Goal: Information Seeking & Learning: Understand process/instructions

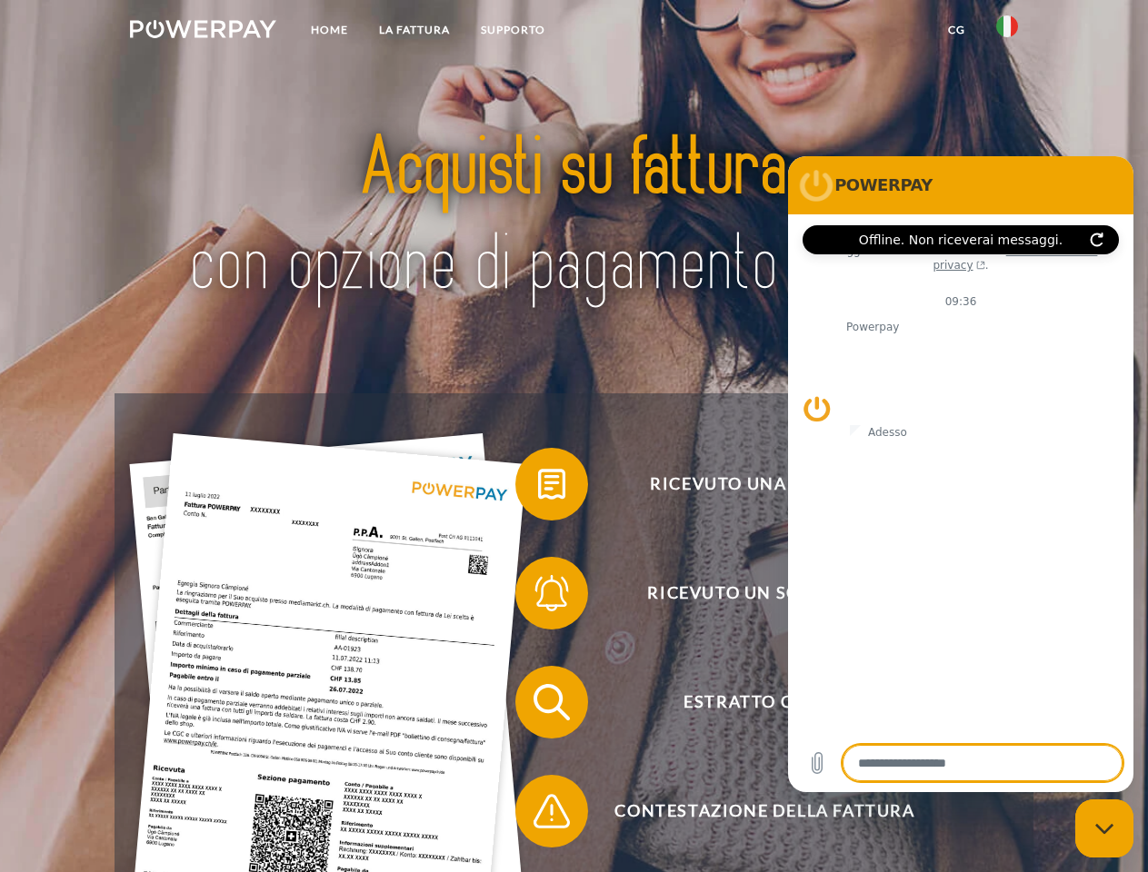
click at [203, 32] on img at bounding box center [203, 29] width 146 height 18
click at [1007, 32] on img at bounding box center [1007, 26] width 22 height 22
click at [956, 30] on link "CG" at bounding box center [956, 30] width 48 height 33
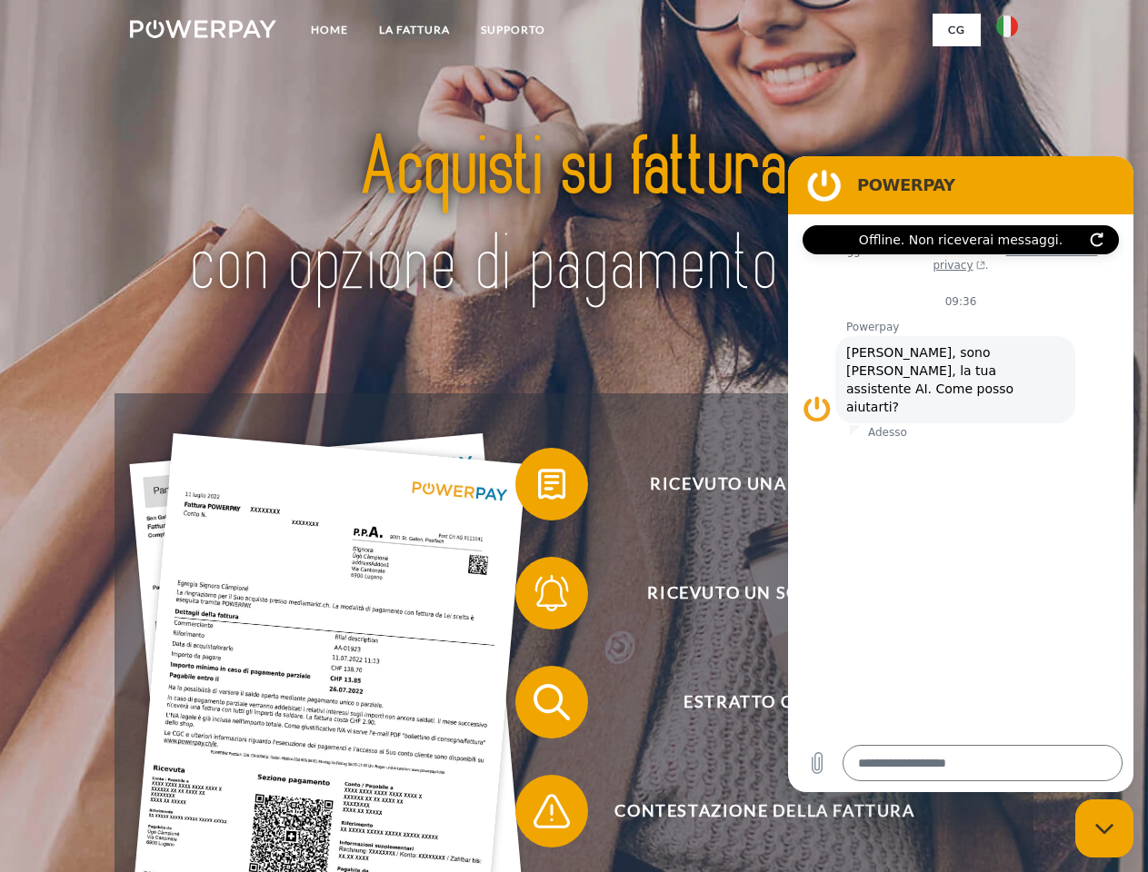
click at [538, 488] on span at bounding box center [524, 484] width 91 height 91
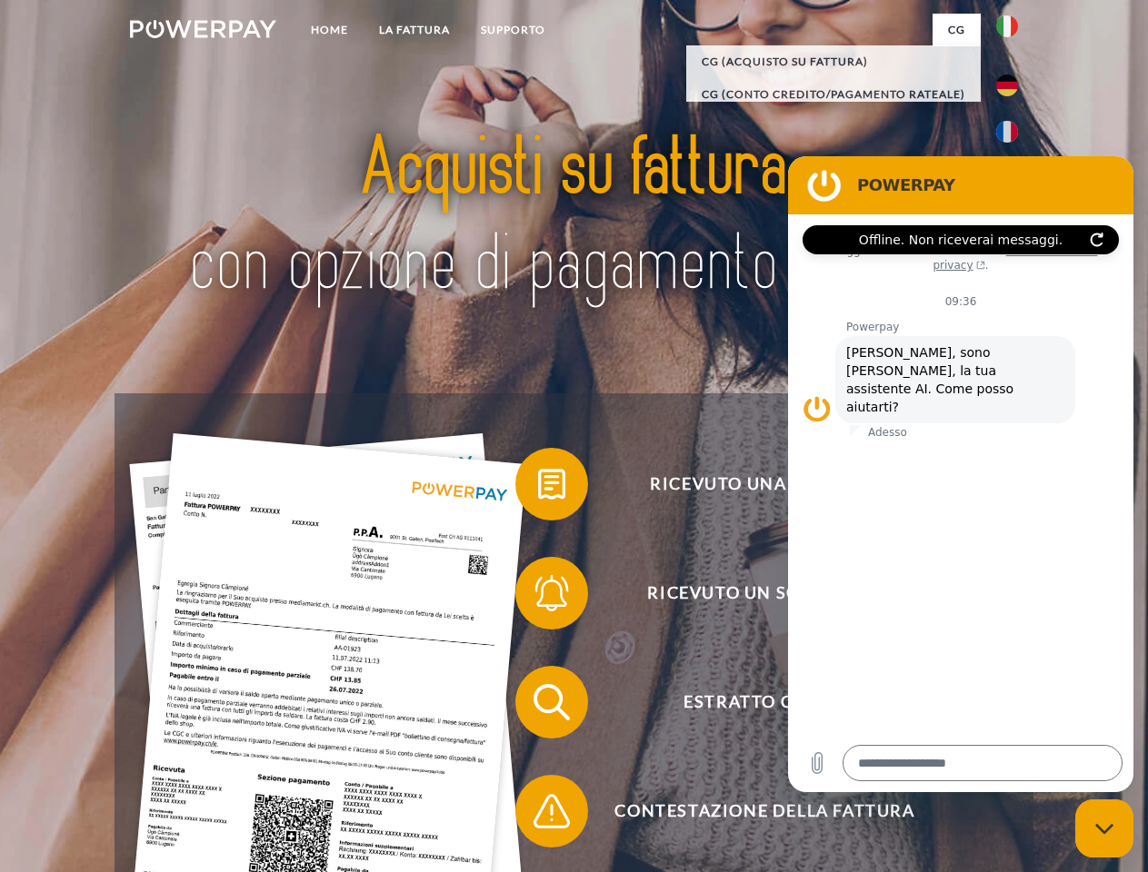
click at [538, 597] on span at bounding box center [524, 593] width 91 height 91
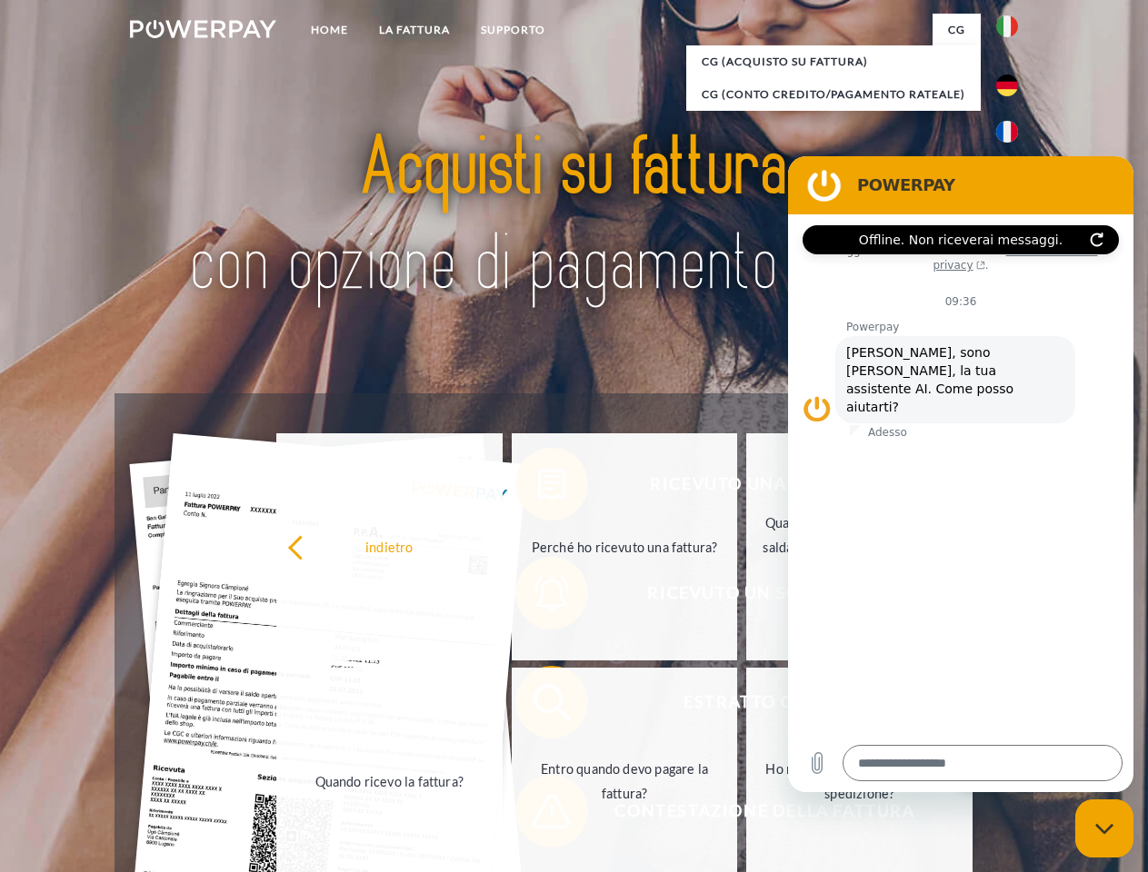
click at [538, 706] on link "Entro quando devo pagare la fattura?" at bounding box center [625, 781] width 226 height 227
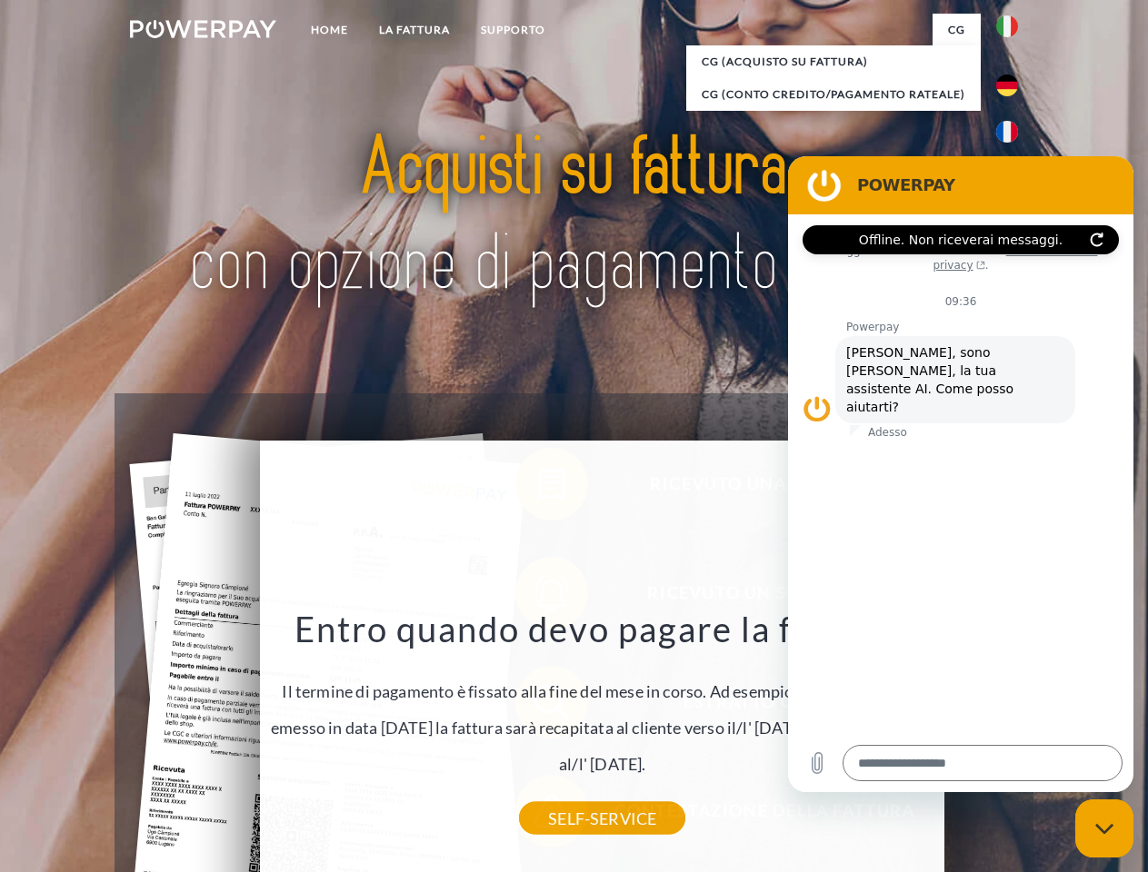
click at [538, 815] on div "Ricevuto una fattura? Ricevuto un sollecito? Estratto conto indietro" at bounding box center [573, 756] width 918 height 727
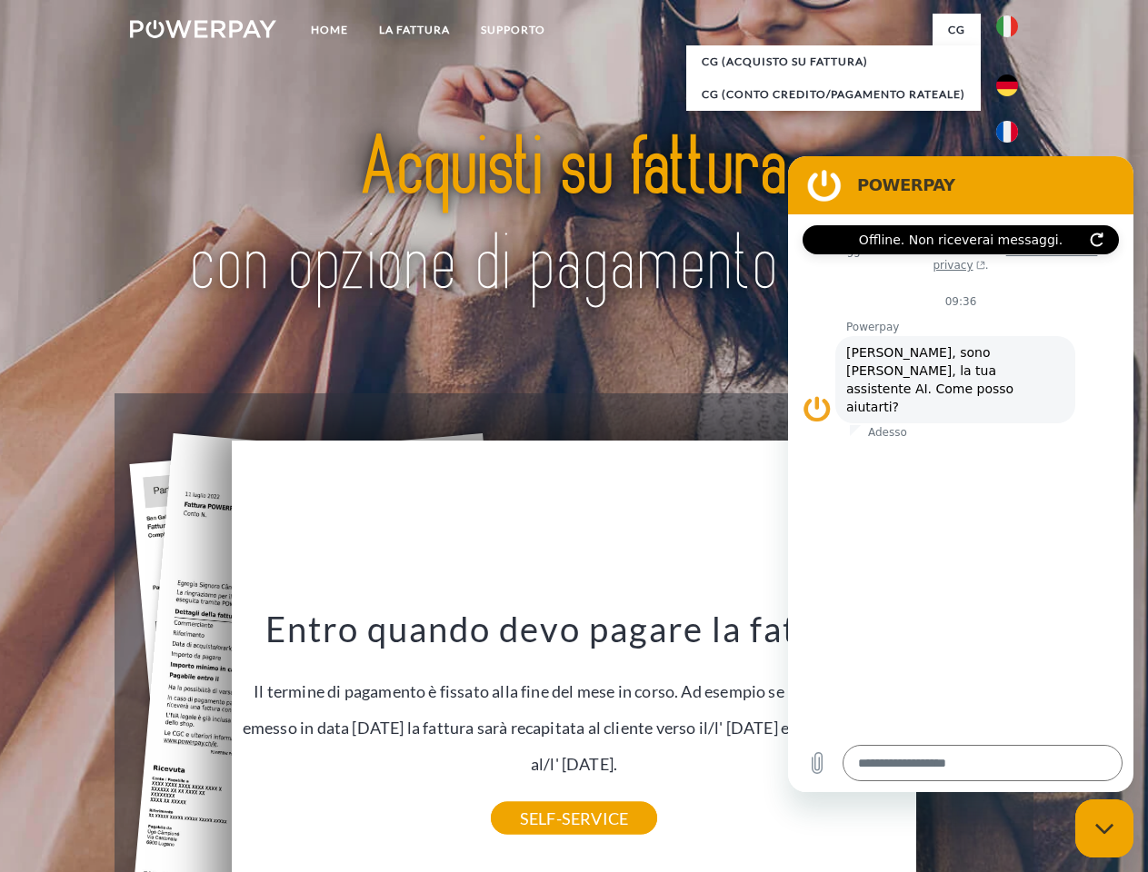
click at [1104, 829] on icon "Chiudi la finestra di messaggistica" at bounding box center [1104, 829] width 19 height 12
type textarea "*"
